Goal: Task Accomplishment & Management: Manage account settings

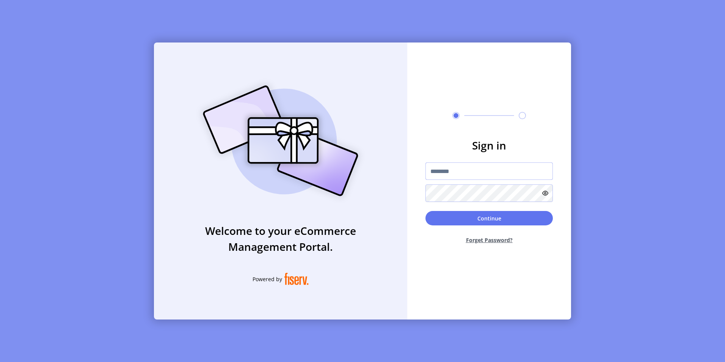
click at [437, 169] on input "text" at bounding box center [488, 170] width 127 height 17
type input "**********"
click at [425, 211] on button "Continue" at bounding box center [488, 218] width 127 height 14
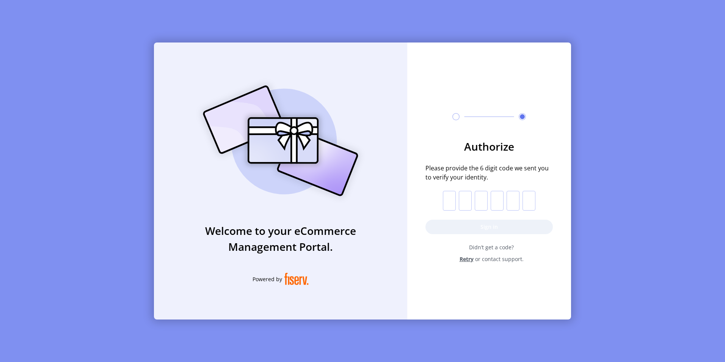
click at [450, 197] on input "text" at bounding box center [449, 201] width 13 height 20
type input "*"
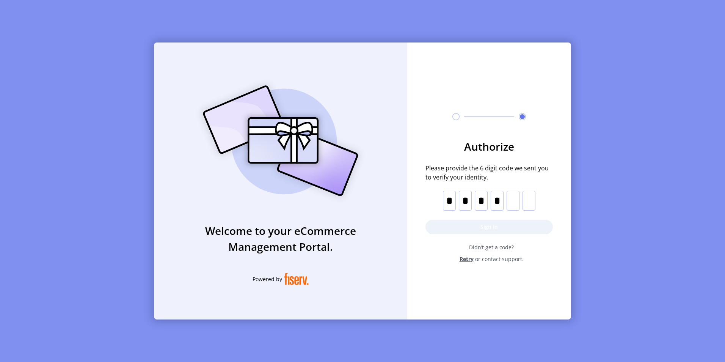
type input "*"
click at [496, 226] on button "Sign in" at bounding box center [488, 227] width 127 height 14
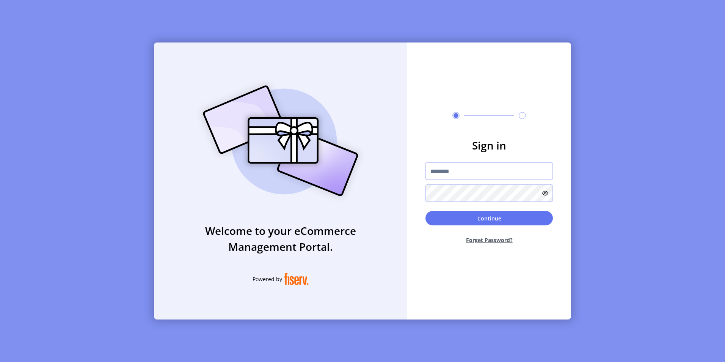
click at [471, 170] on input "text" at bounding box center [488, 170] width 127 height 17
type input "**********"
click at [425, 211] on button "Continue" at bounding box center [488, 218] width 127 height 14
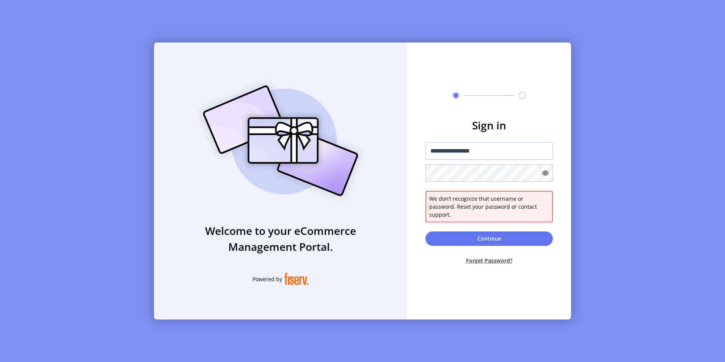
click at [420, 174] on form "**********" at bounding box center [489, 193] width 164 height 153
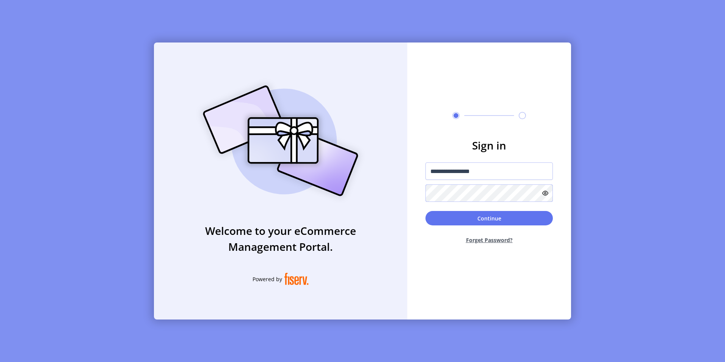
click at [425, 211] on button "Continue" at bounding box center [488, 218] width 127 height 14
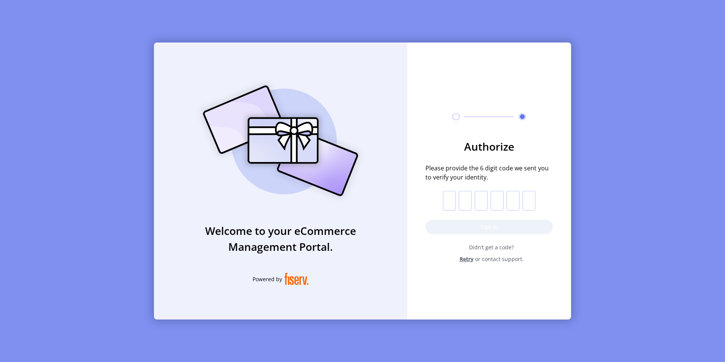
click at [451, 203] on input "text" at bounding box center [449, 201] width 13 height 20
type input "*"
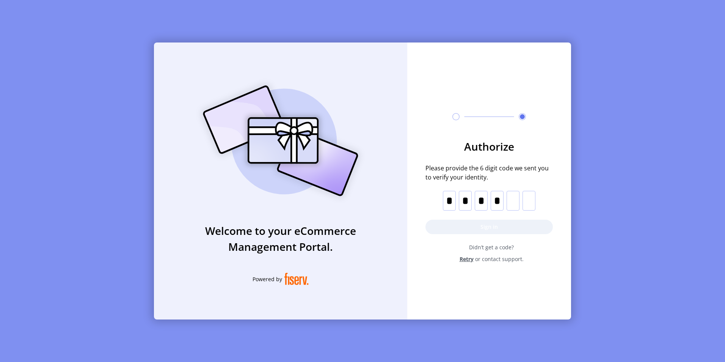
type input "*"
click at [520, 229] on button "Sign in" at bounding box center [488, 227] width 127 height 14
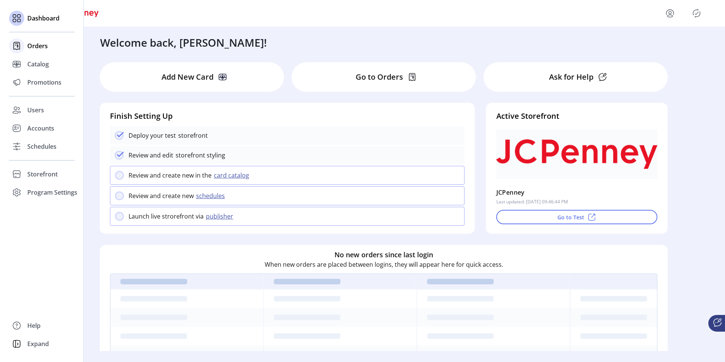
click at [34, 46] on span "Orders" at bounding box center [37, 45] width 20 height 9
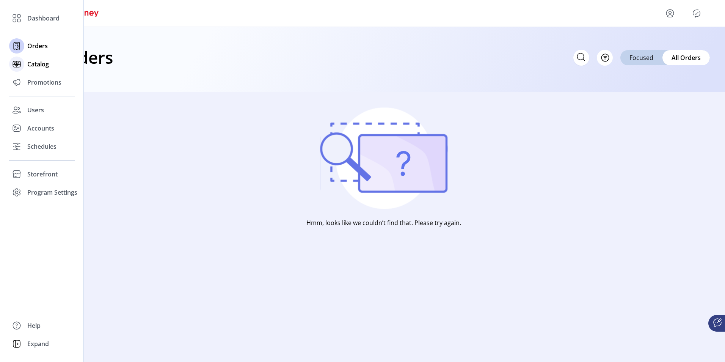
click at [35, 64] on span "Catalog" at bounding box center [38, 64] width 22 height 9
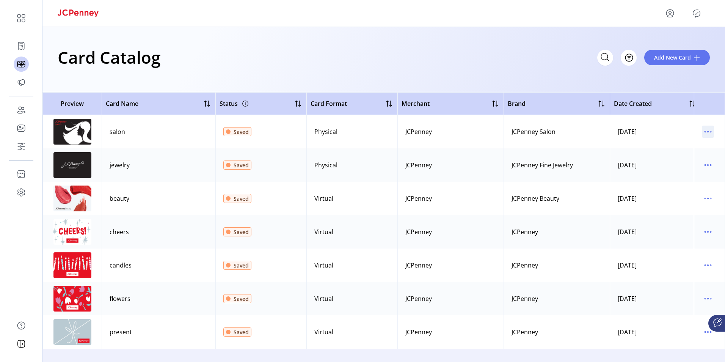
click at [709, 132] on icon "menu" at bounding box center [708, 132] width 12 height 12
click at [687, 159] on span "Edit Details" at bounding box center [672, 158] width 63 height 6
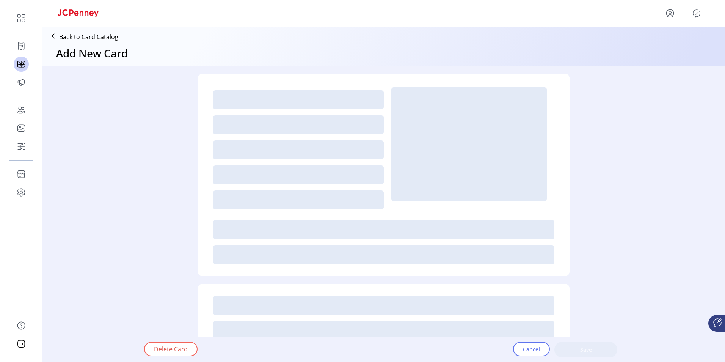
type textarea "**********"
type input "*"
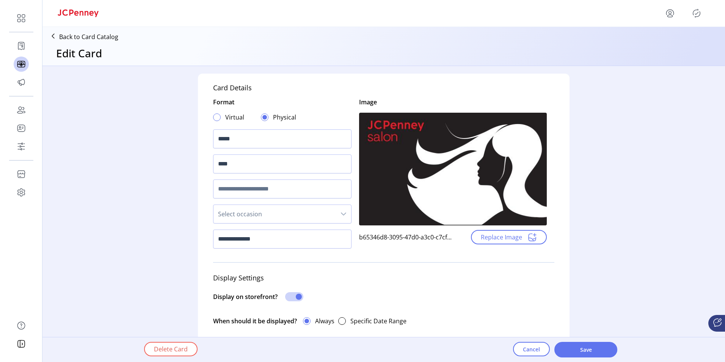
click at [215, 117] on div at bounding box center [217, 117] width 8 height 8
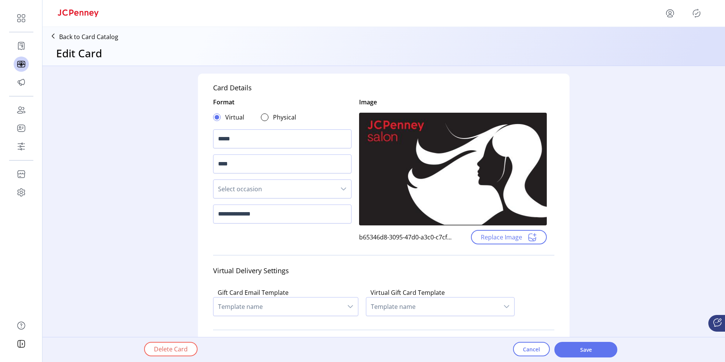
scroll to position [5, 3]
click at [265, 115] on div at bounding box center [265, 117] width 8 height 8
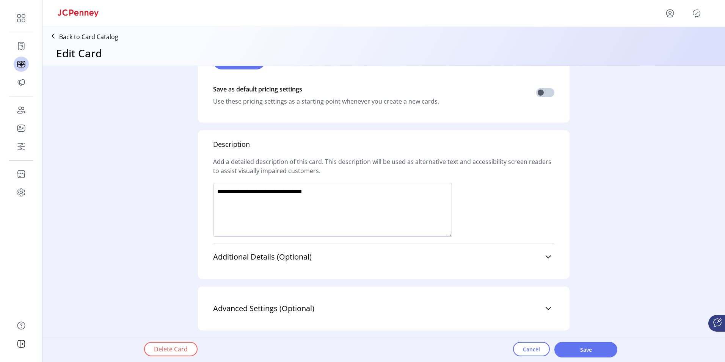
scroll to position [460, 0]
click at [546, 256] on icon at bounding box center [548, 256] width 6 height 6
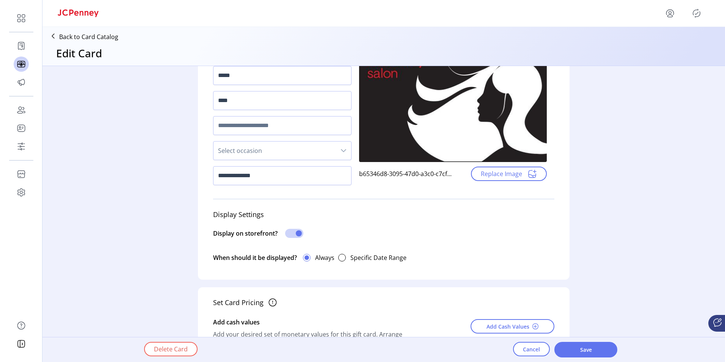
scroll to position [0, 0]
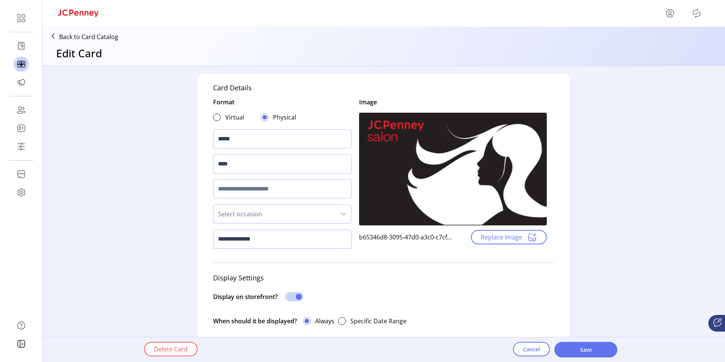
click at [54, 36] on icon at bounding box center [53, 36] width 12 height 12
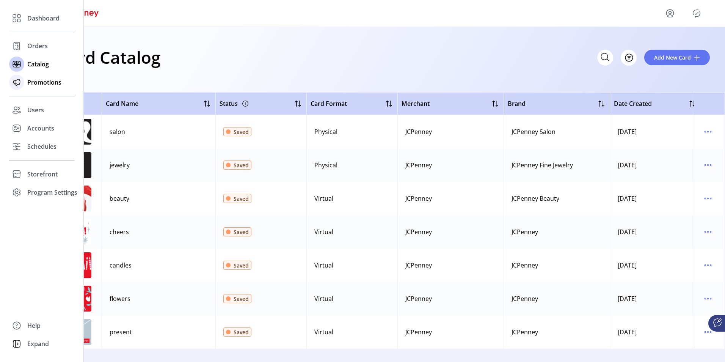
click at [42, 83] on span "Promotions" at bounding box center [44, 82] width 34 height 9
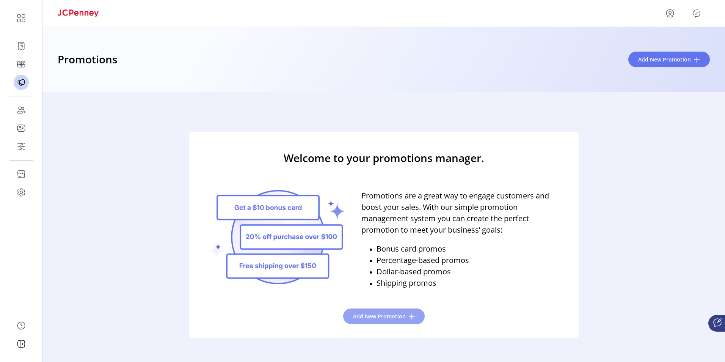
click at [391, 314] on span "Add New Promotion" at bounding box center [379, 316] width 53 height 8
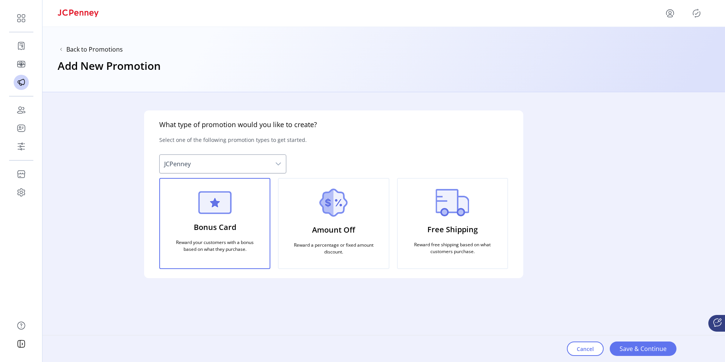
click at [232, 221] on p "Bonus Card" at bounding box center [215, 226] width 42 height 17
click at [650, 350] on span "Save & Continue" at bounding box center [643, 348] width 47 height 9
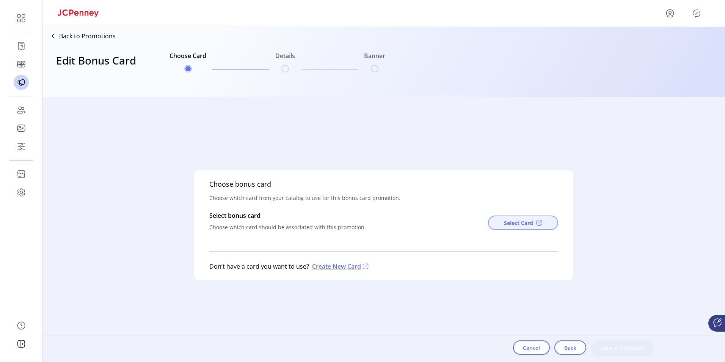
click at [510, 224] on span "Select Card" at bounding box center [518, 223] width 29 height 8
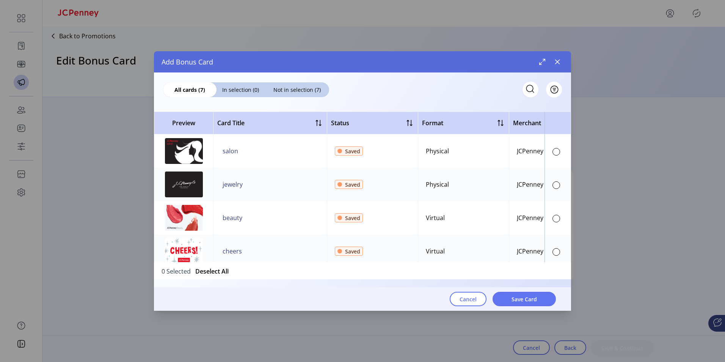
click at [177, 159] on img at bounding box center [184, 151] width 38 height 26
click at [531, 299] on span "Save Card" at bounding box center [524, 299] width 25 height 8
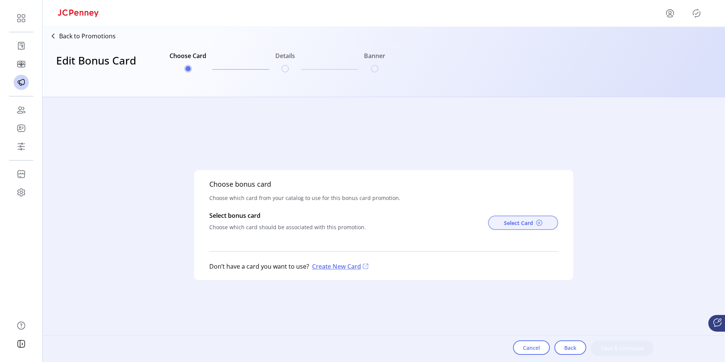
click at [515, 221] on span "Select Card" at bounding box center [518, 223] width 29 height 8
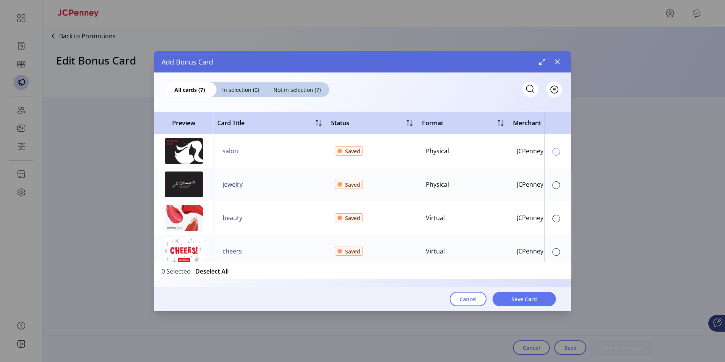
click at [552, 150] on div at bounding box center [556, 152] width 8 height 8
click at [527, 299] on span "Save Card" at bounding box center [524, 299] width 25 height 8
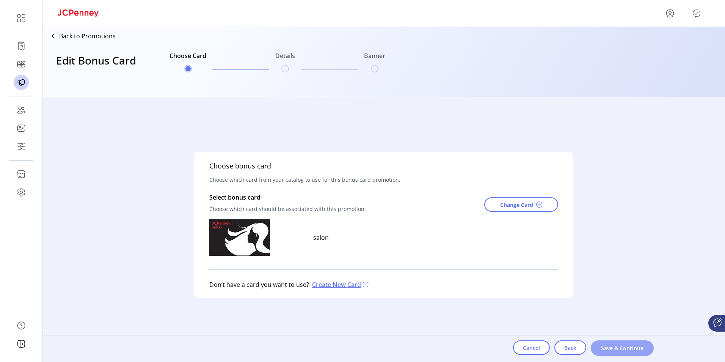
click at [616, 346] on span "Save & Continue" at bounding box center [622, 348] width 43 height 8
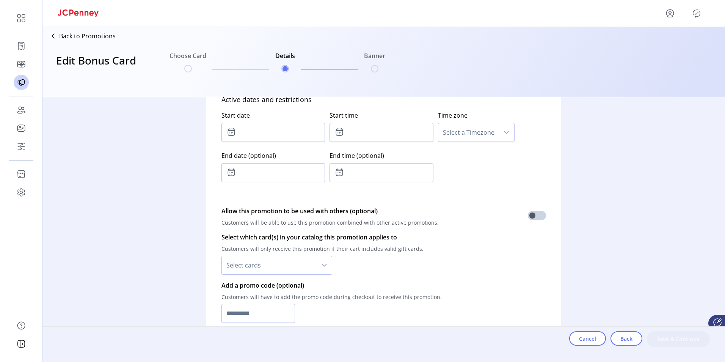
scroll to position [417, 0]
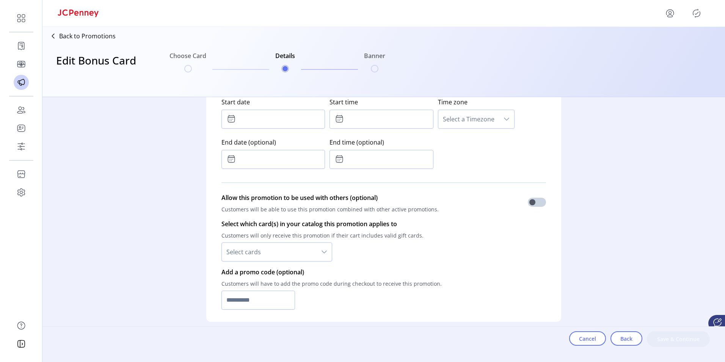
click at [60, 36] on p "Back to Promotions" at bounding box center [87, 35] width 57 height 9
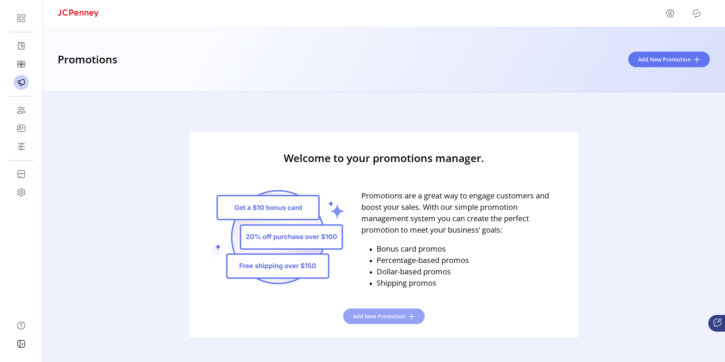
click at [357, 316] on span "Add New Promotion" at bounding box center [379, 316] width 53 height 8
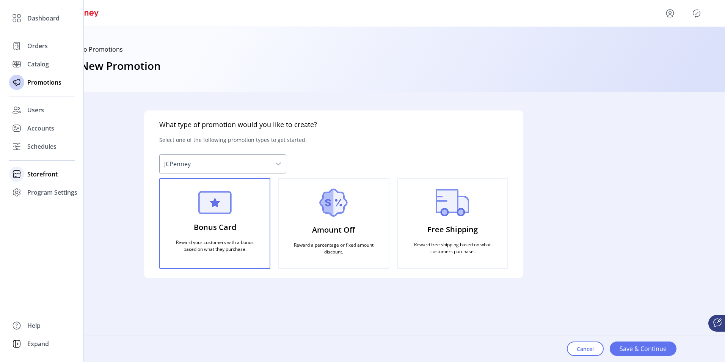
click at [41, 174] on span "Storefront" at bounding box center [42, 174] width 30 height 9
click at [40, 204] on span "Styling" at bounding box center [36, 201] width 19 height 9
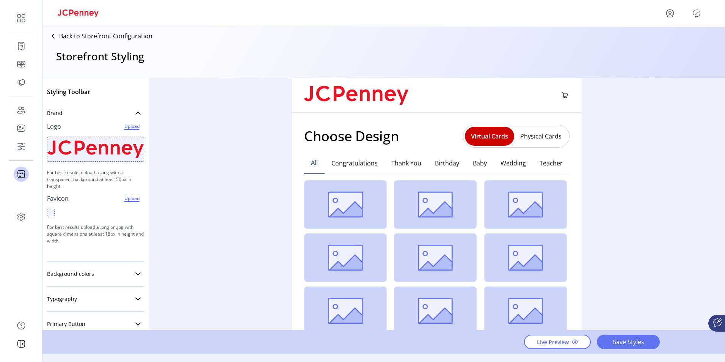
scroll to position [198, 0]
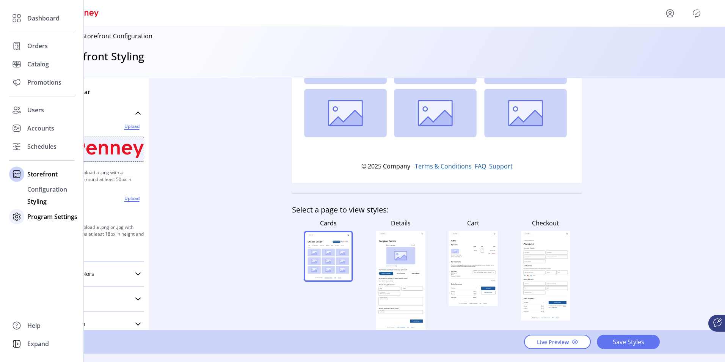
click at [43, 221] on div "Program Settings" at bounding box center [42, 216] width 66 height 18
click at [42, 206] on span "Templates" at bounding box center [42, 207] width 30 height 9
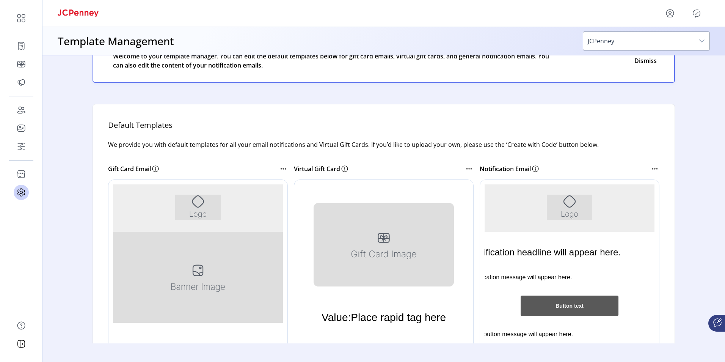
scroll to position [38, 0]
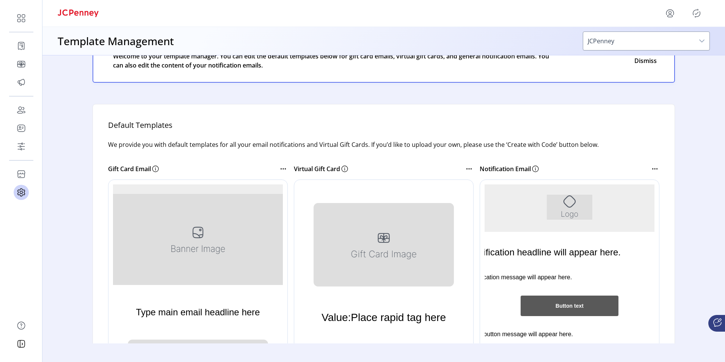
click at [186, 250] on img "Rich Text Area. Press ALT-0 for help." at bounding box center [197, 238] width 215 height 91
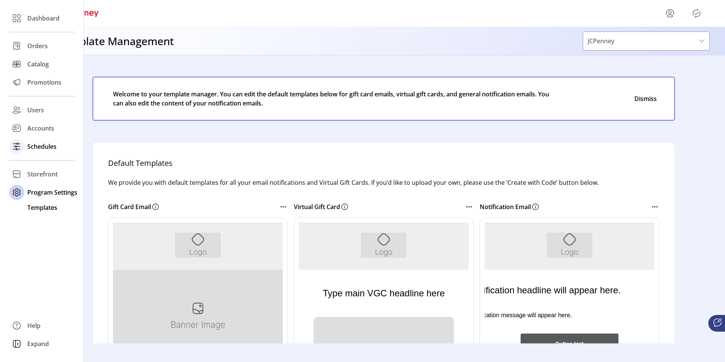
click at [44, 146] on span "Schedules" at bounding box center [41, 146] width 29 height 9
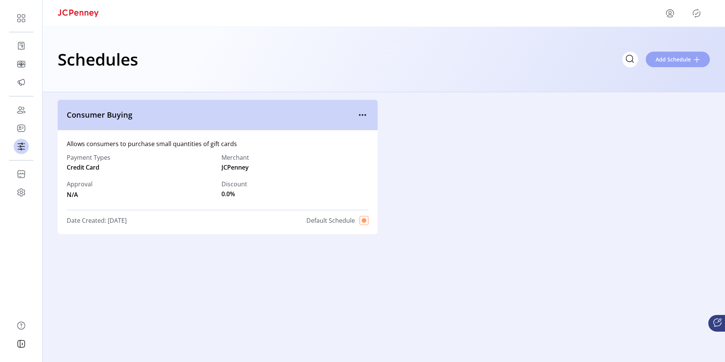
click at [687, 61] on span "Add Schedule" at bounding box center [673, 59] width 35 height 8
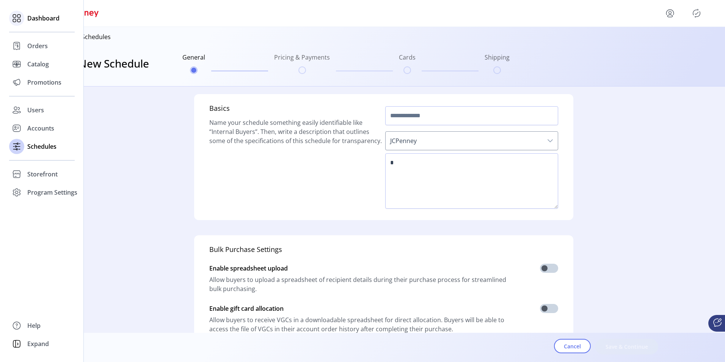
click at [44, 21] on span "Dashboard" at bounding box center [43, 18] width 32 height 9
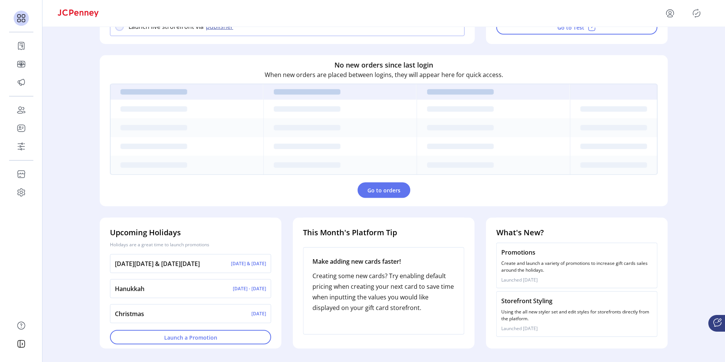
scroll to position [194, 0]
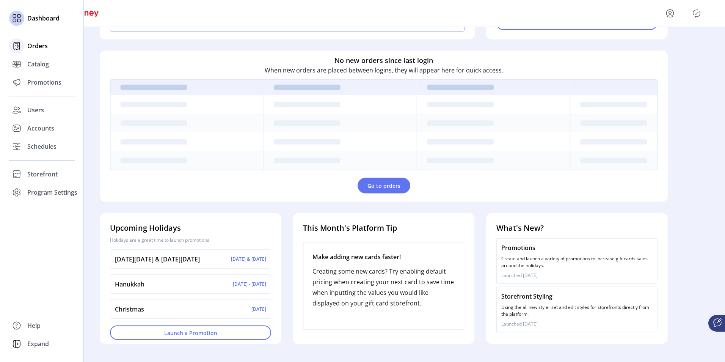
click at [36, 49] on span "Orders" at bounding box center [37, 45] width 20 height 9
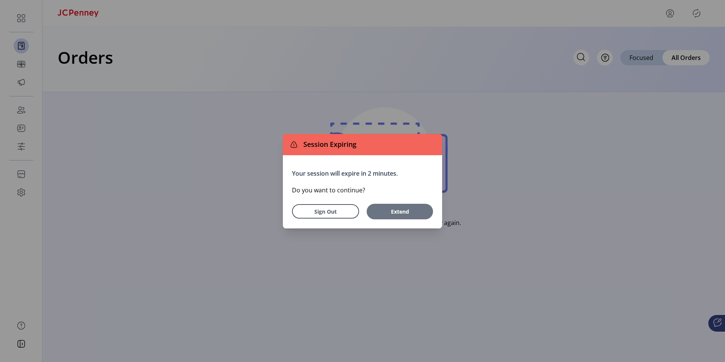
click at [385, 212] on span "Extend" at bounding box center [399, 211] width 59 height 8
click at [326, 207] on span "Sign Out" at bounding box center [325, 211] width 48 height 8
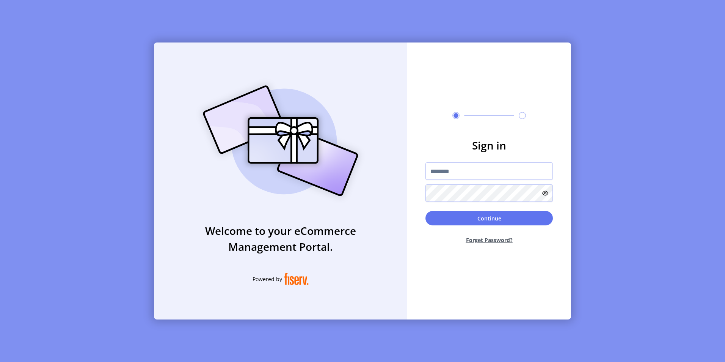
click at [326, 207] on div "Welcome to your eCommerce Management Portal. Powered by" at bounding box center [280, 180] width 253 height 277
